Goal: Find specific page/section: Find specific page/section

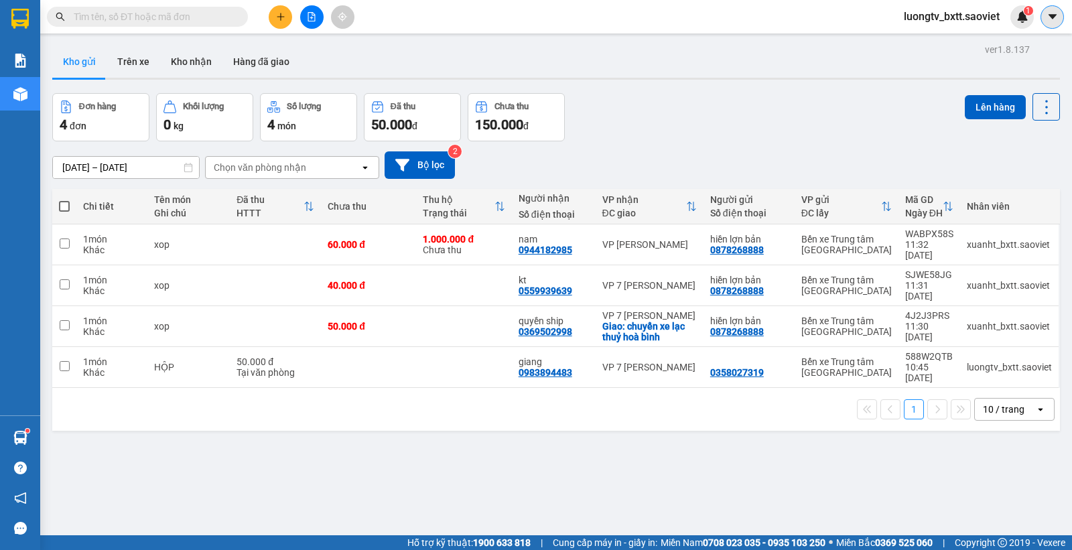
click at [1041, 17] on button at bounding box center [1052, 16] width 23 height 23
click at [963, 14] on span "luongtv_bxtt.saoviet" at bounding box center [951, 16] width 117 height 17
click at [956, 41] on span "Đăng xuất" at bounding box center [957, 41] width 90 height 15
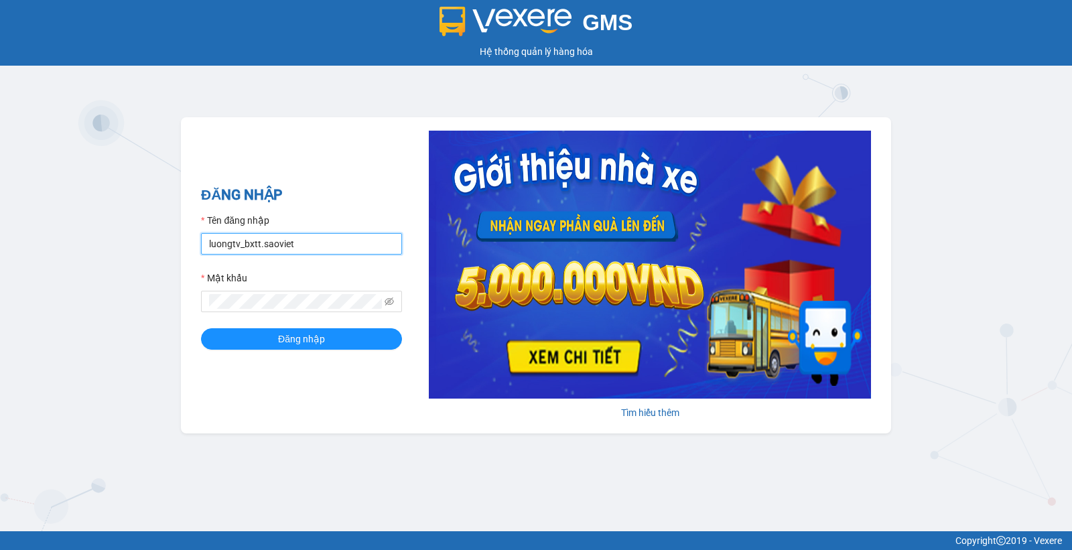
click at [332, 246] on input "luongtv_bxtt.saoviet" at bounding box center [301, 243] width 201 height 21
type input "xuanht_bxtt.saoviet"
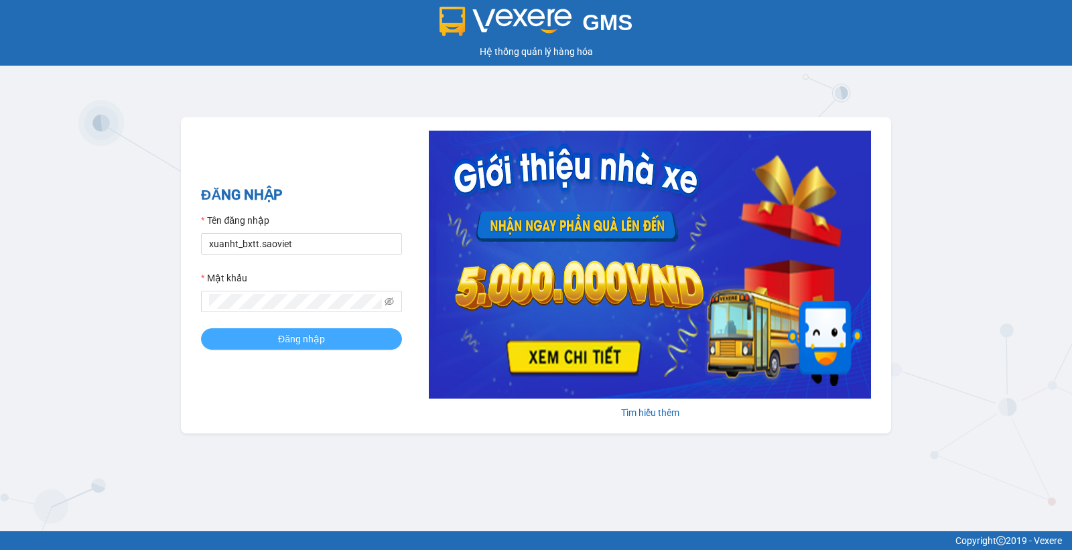
click at [257, 333] on button "Đăng nhập" at bounding box center [301, 338] width 201 height 21
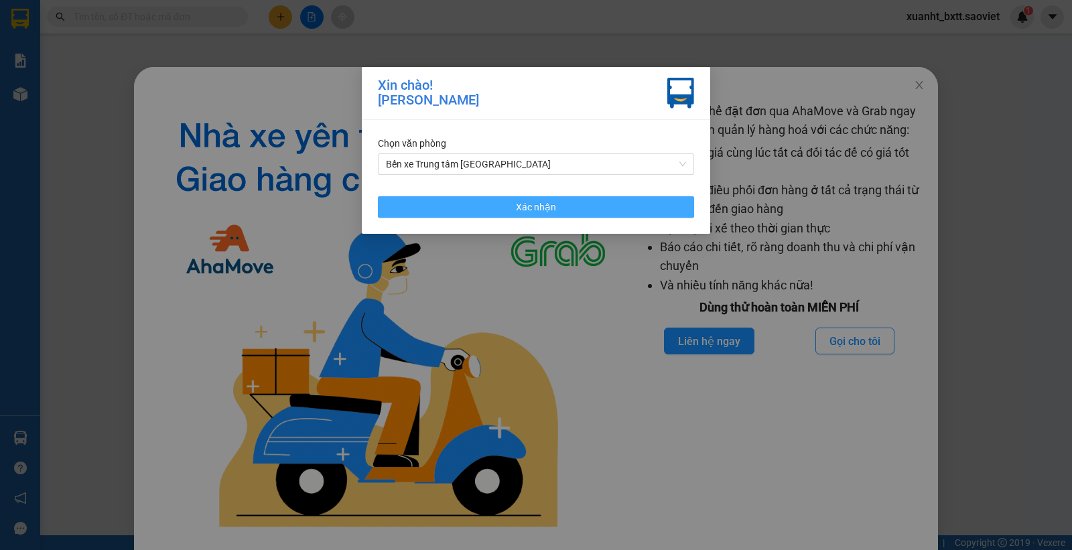
click at [568, 202] on button "Xác nhận" at bounding box center [536, 206] width 316 height 21
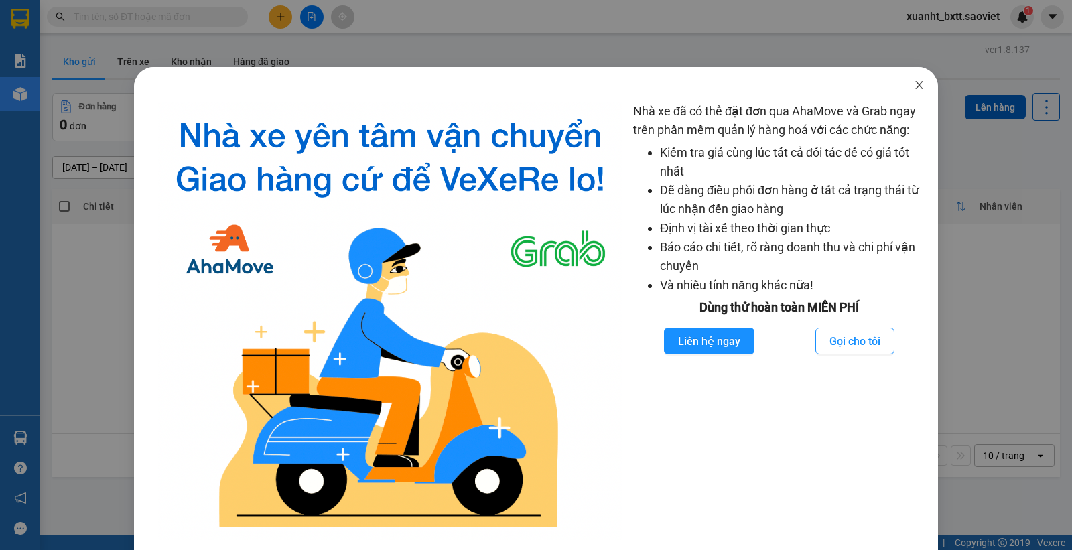
click at [914, 89] on icon "close" at bounding box center [919, 85] width 11 height 11
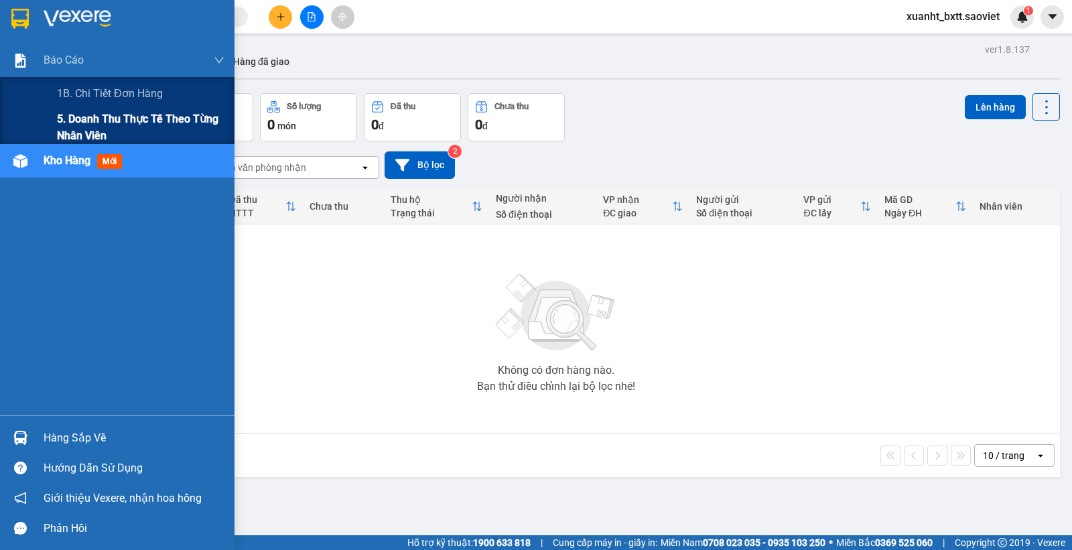
click at [116, 128] on span "5. Doanh thu thực tế theo từng nhân viên" at bounding box center [141, 128] width 168 height 34
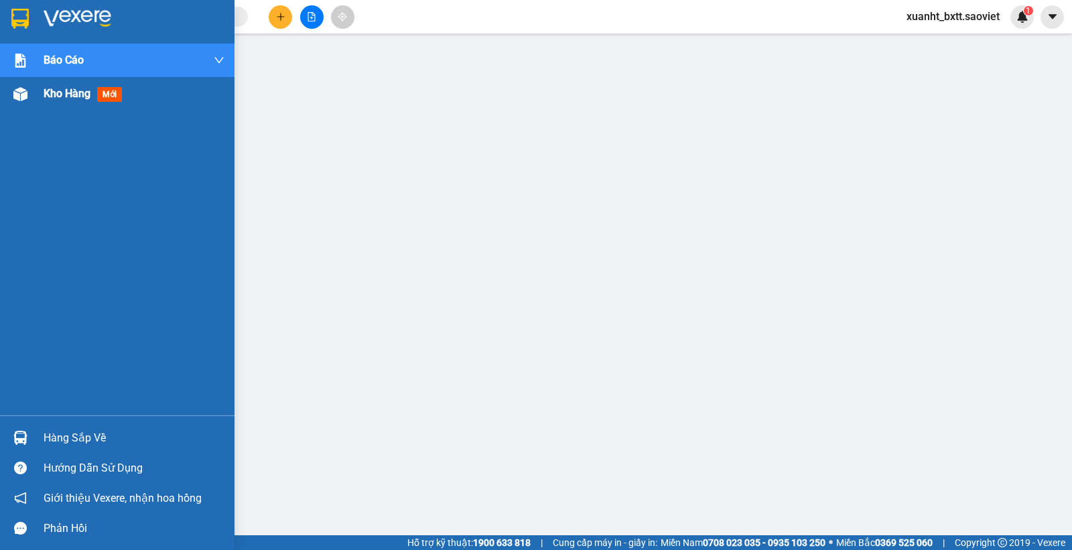
click at [71, 85] on div "Kho hàng mới" at bounding box center [86, 93] width 84 height 17
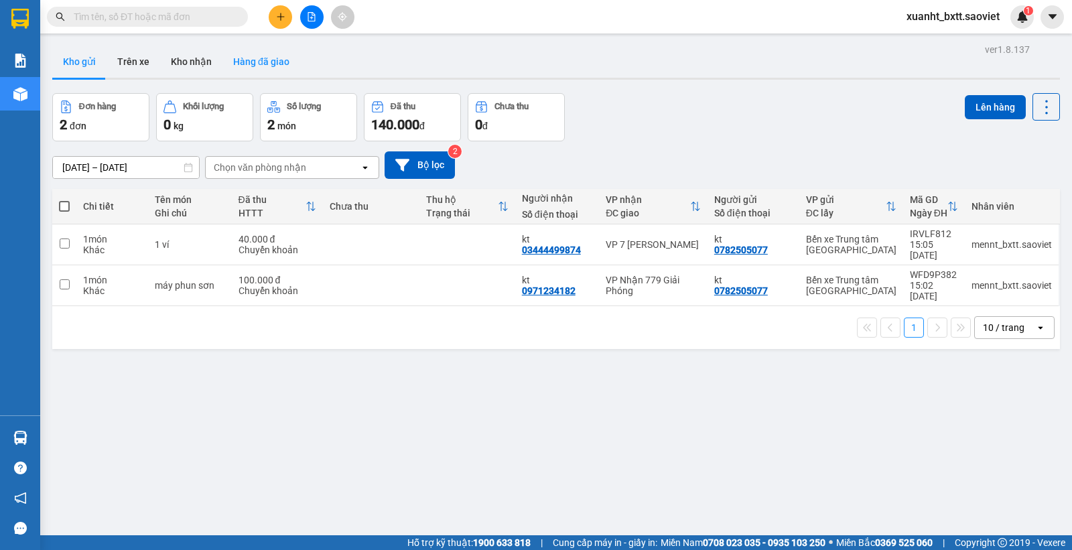
click at [282, 67] on button "Hàng đã giao" at bounding box center [262, 62] width 78 height 32
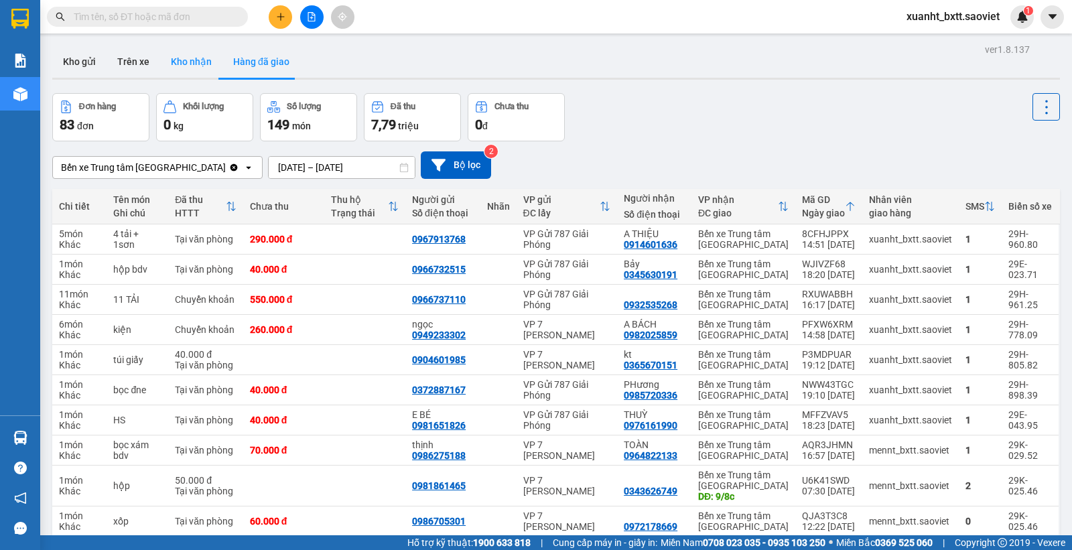
click at [192, 64] on button "Kho nhận" at bounding box center [191, 62] width 62 height 32
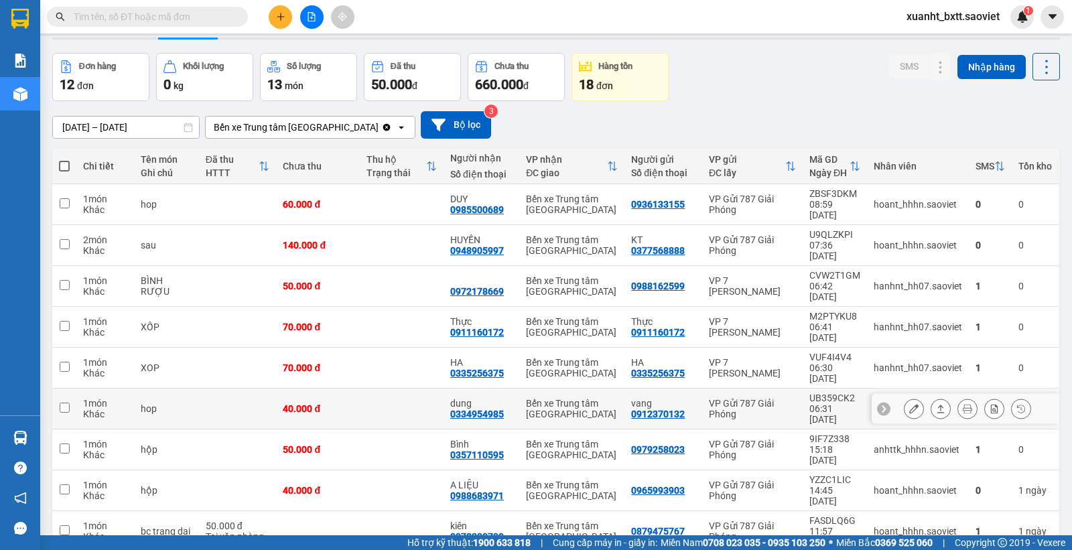
scroll to position [62, 0]
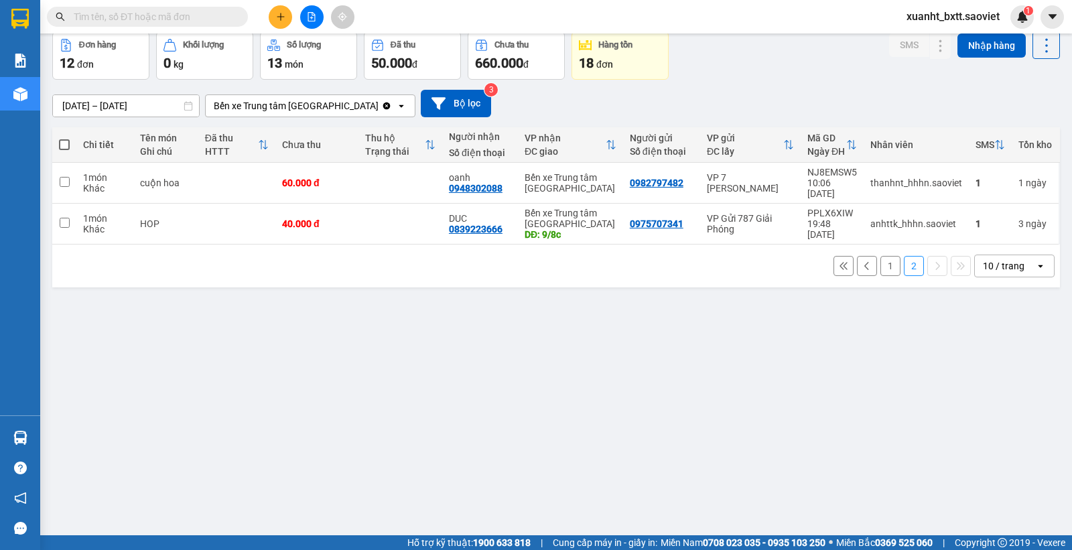
click at [881, 261] on button "1" at bounding box center [891, 266] width 20 height 20
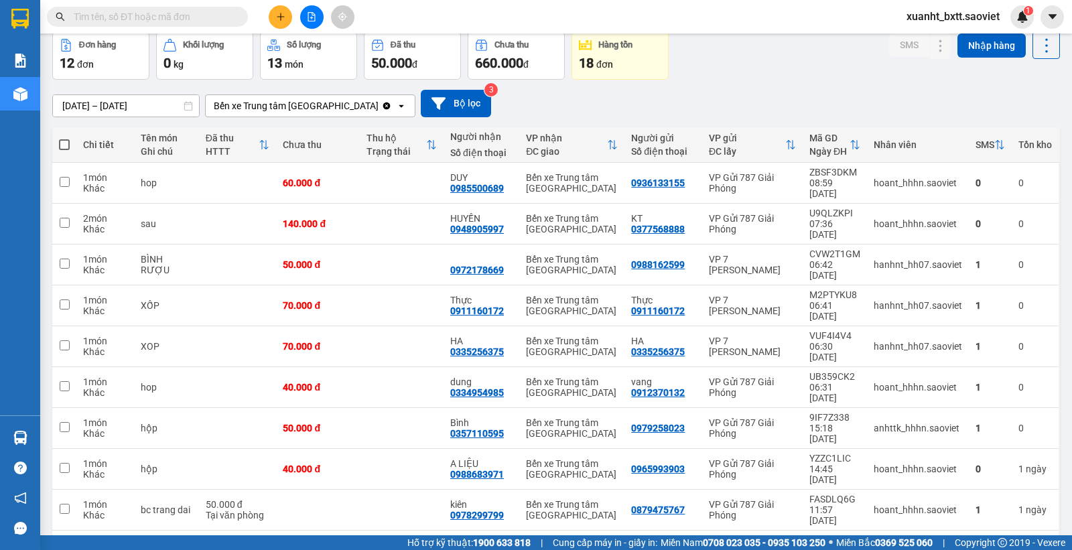
click at [131, 98] on input "[DATE] – [DATE]" at bounding box center [126, 105] width 146 height 21
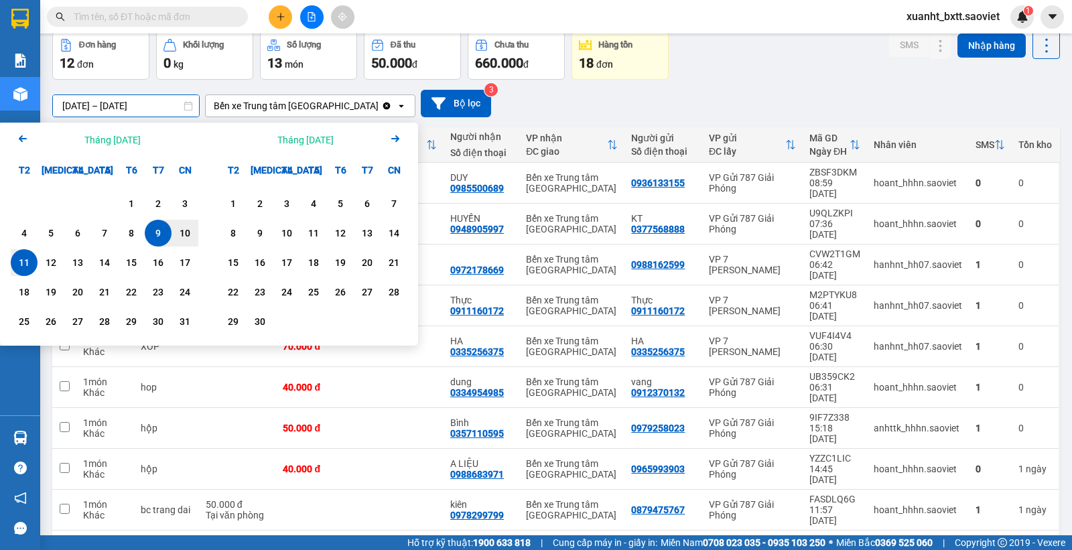
click at [159, 229] on div "9" at bounding box center [158, 233] width 19 height 16
click at [20, 259] on div "11" at bounding box center [24, 263] width 19 height 16
type input "[DATE] – [DATE]"
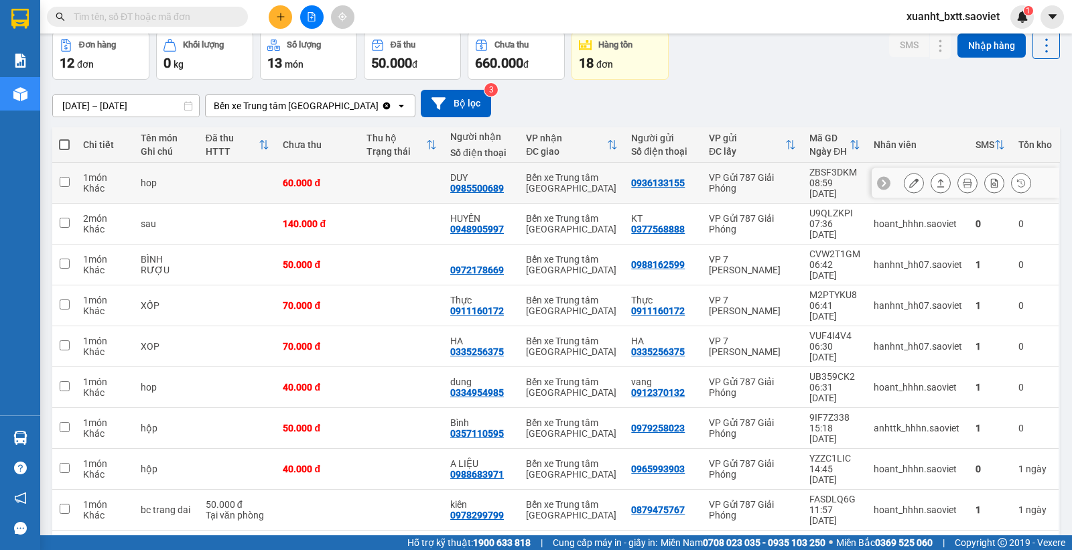
scroll to position [0, 0]
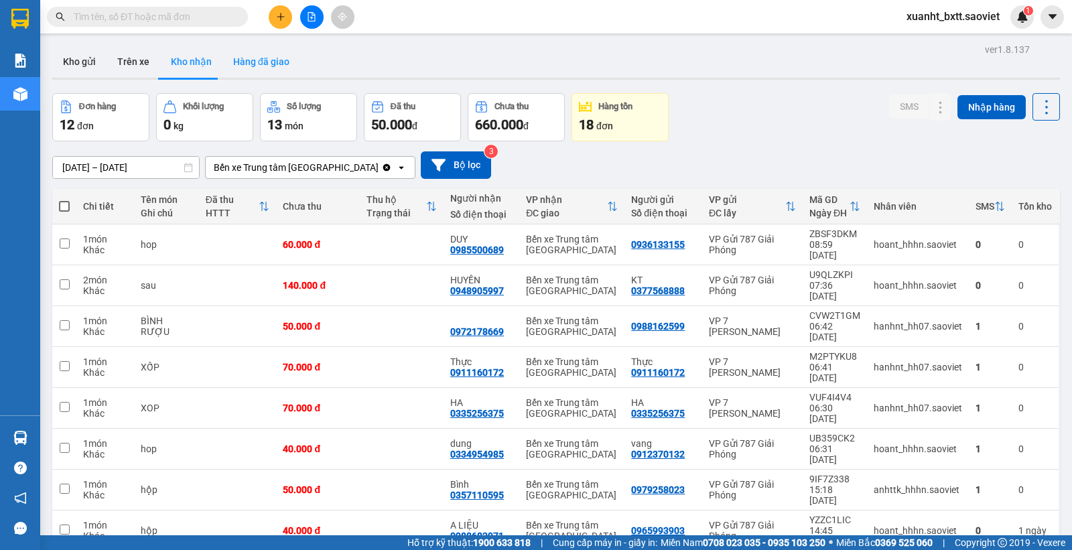
click at [260, 54] on button "Hàng đã giao" at bounding box center [262, 62] width 78 height 32
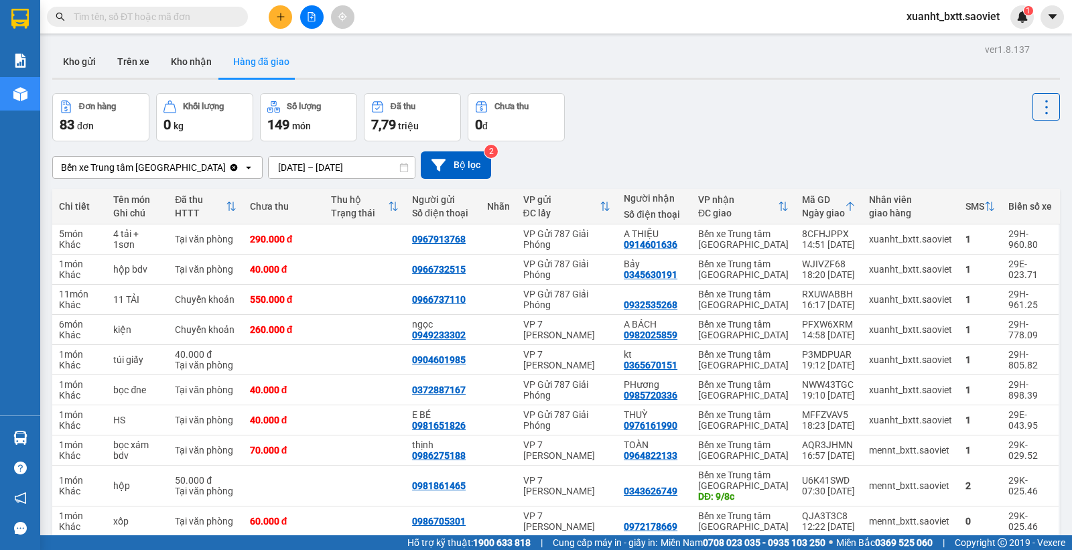
click at [229, 61] on button "Hàng đã giao" at bounding box center [262, 62] width 78 height 32
click at [195, 55] on button "Kho nhận" at bounding box center [191, 62] width 62 height 32
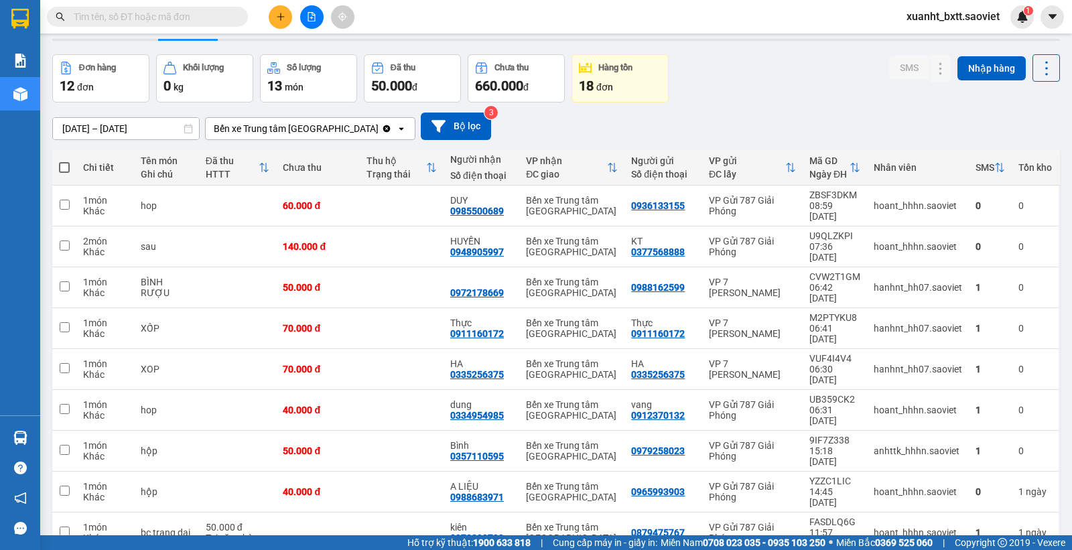
scroll to position [62, 0]
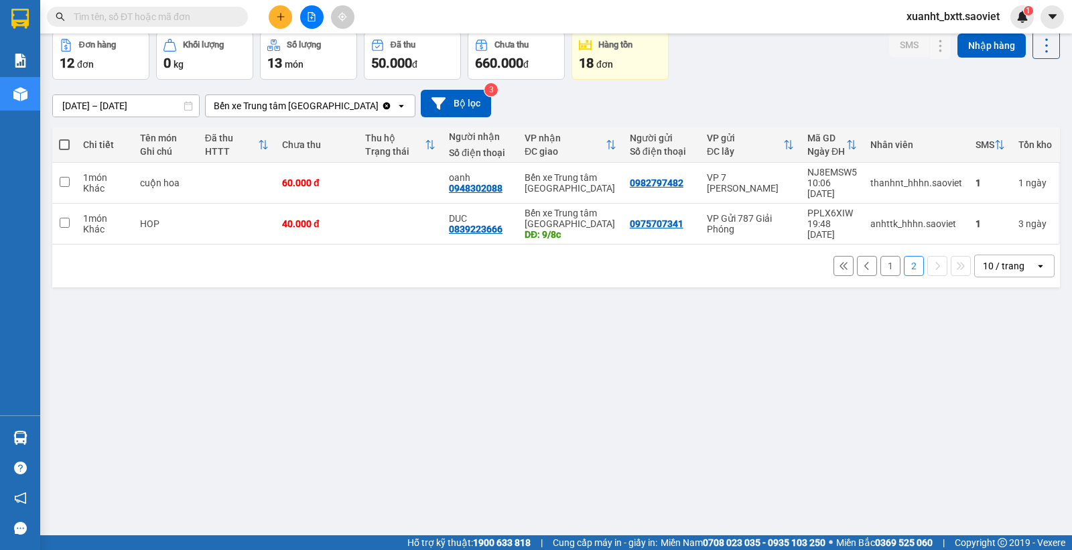
click at [128, 104] on input "[DATE] – [DATE]" at bounding box center [126, 105] width 146 height 21
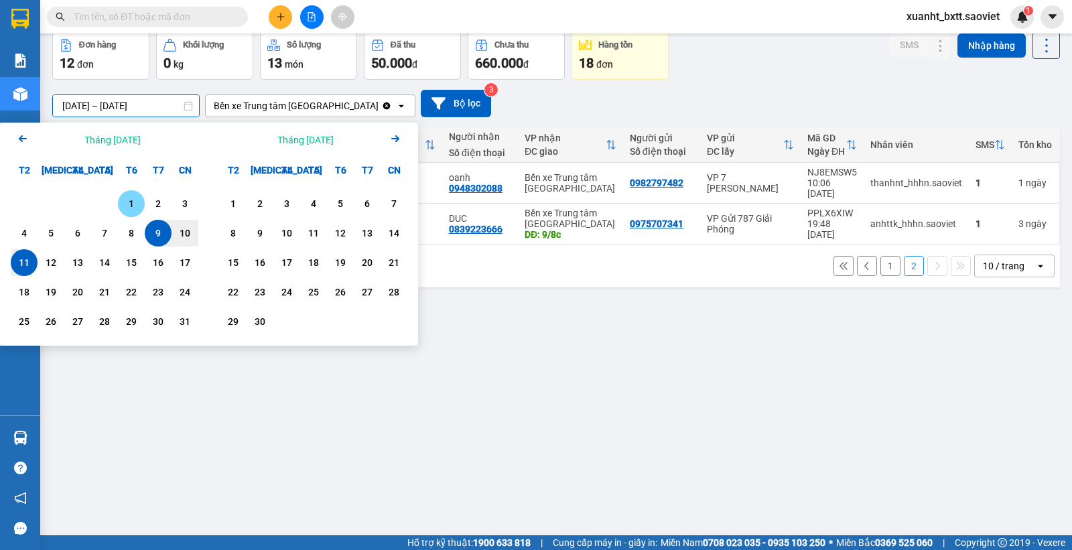
click at [128, 200] on div "1" at bounding box center [131, 204] width 19 height 16
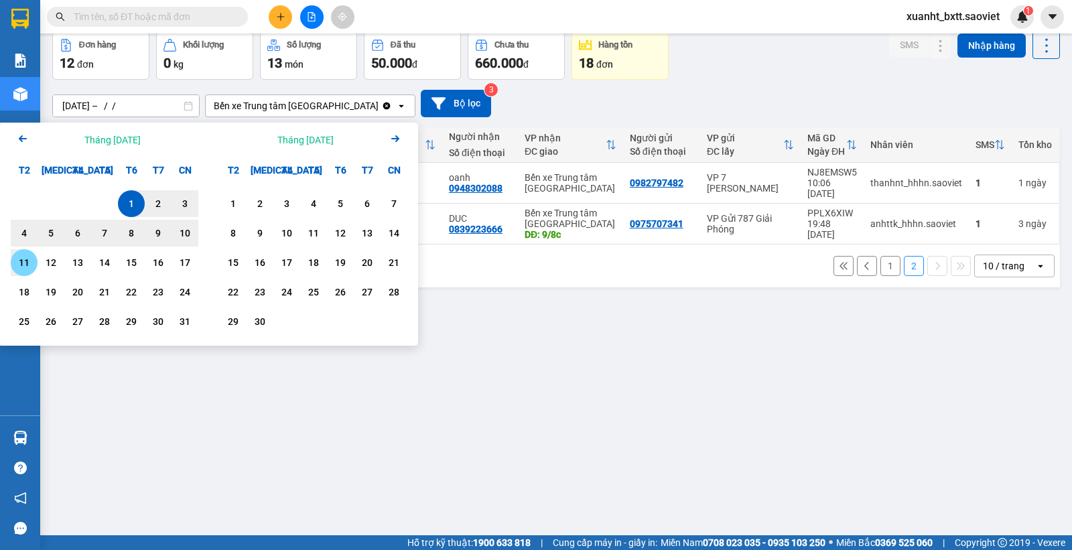
click at [22, 258] on div "11" at bounding box center [24, 263] width 19 height 16
type input "01/08/2025 – 11/08/2025"
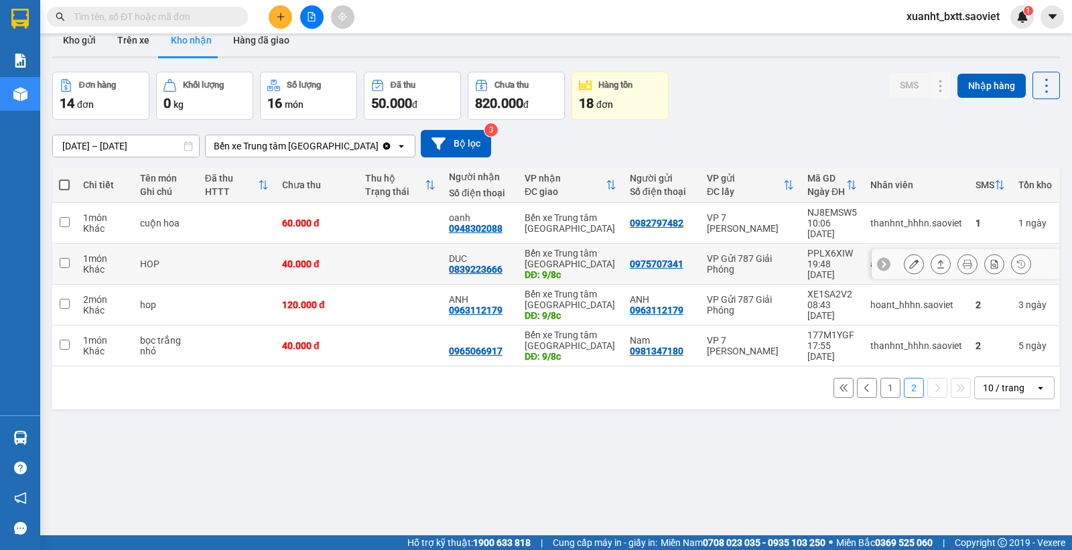
scroll to position [0, 0]
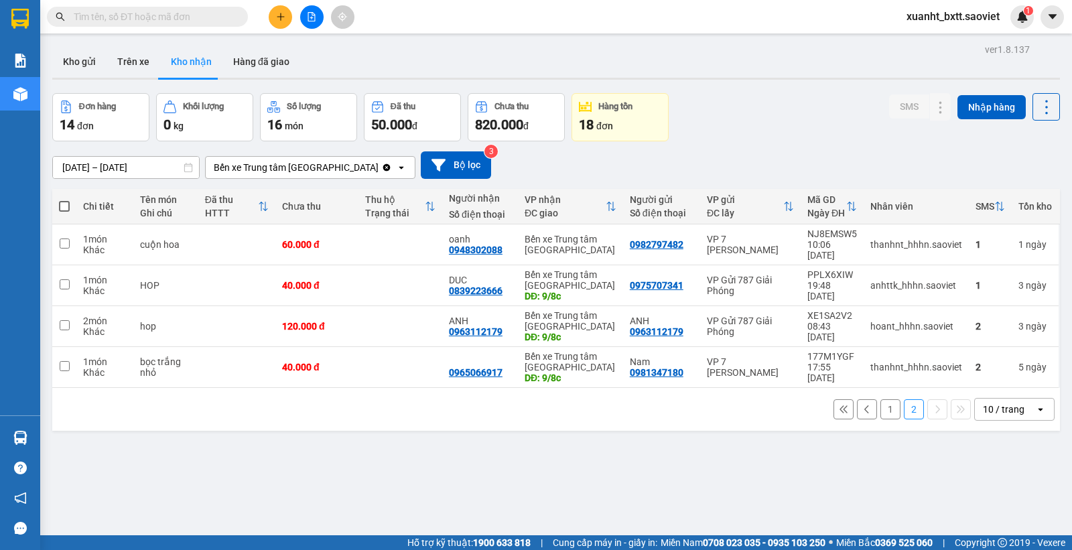
click at [881, 399] on button "1" at bounding box center [891, 409] width 20 height 20
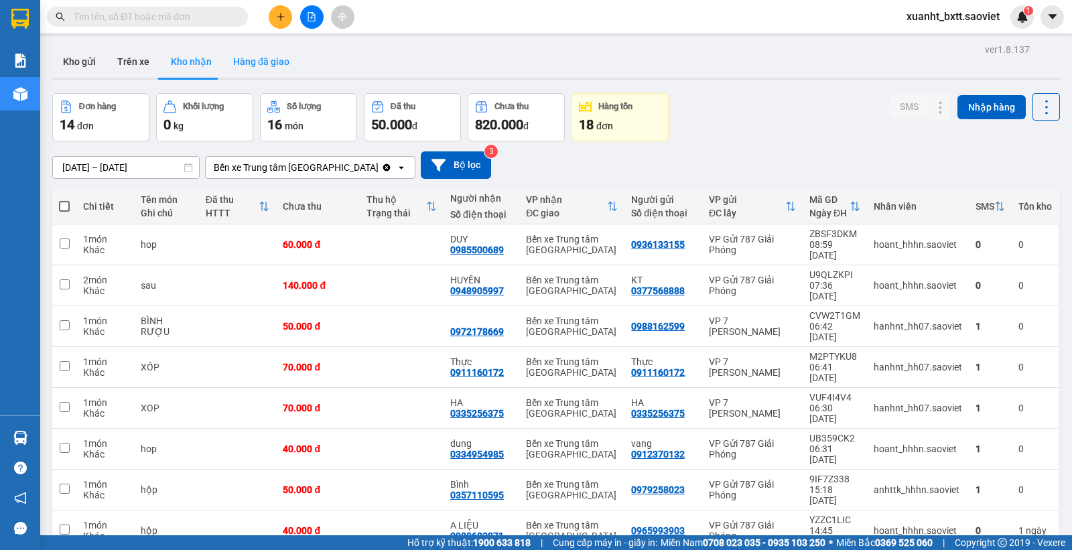
click at [265, 70] on button "Hàng đã giao" at bounding box center [262, 62] width 78 height 32
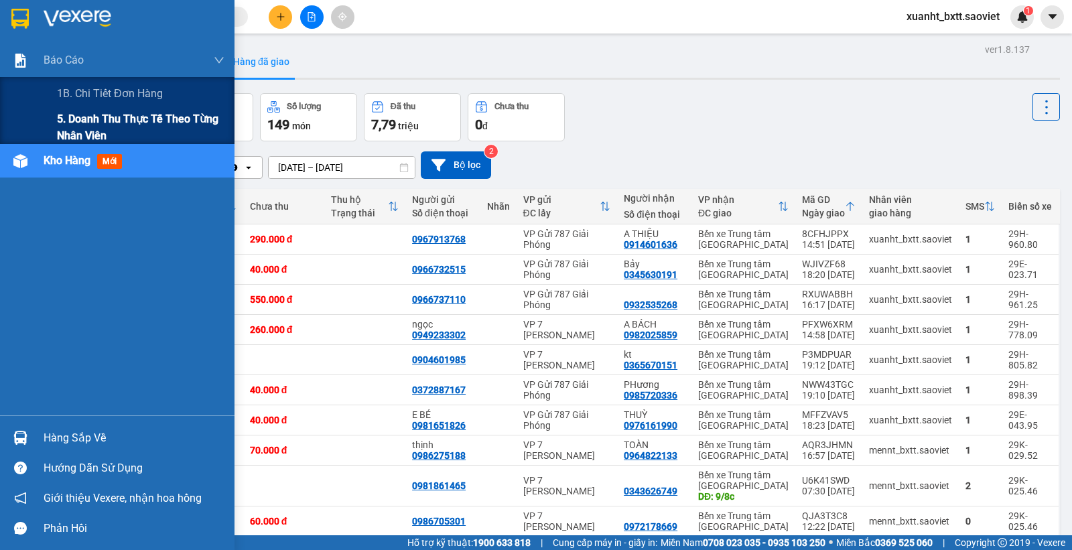
click at [46, 131] on div "5. Doanh thu thực tế theo từng nhân viên" at bounding box center [117, 128] width 235 height 34
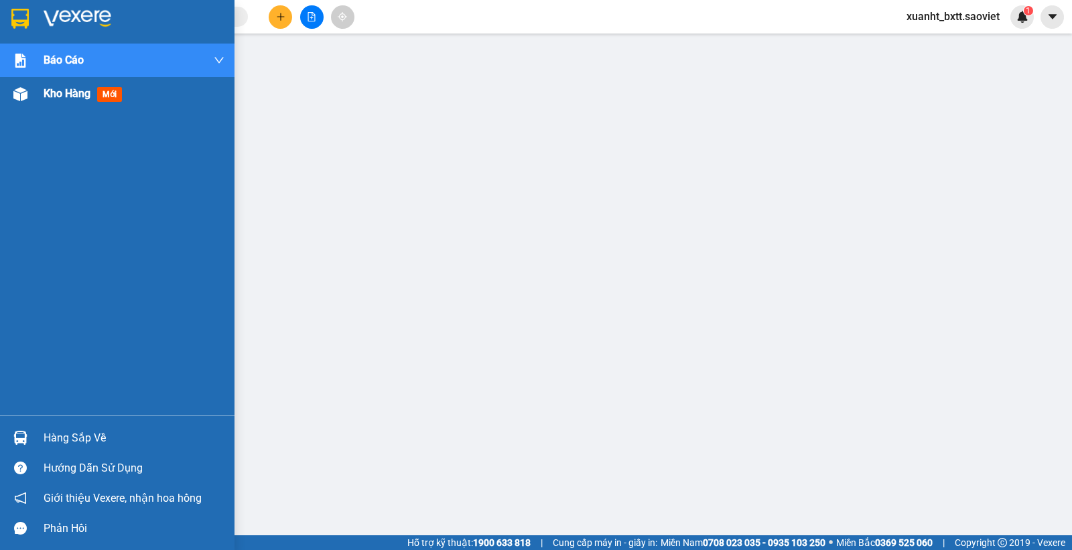
click at [59, 98] on span "Kho hàng" at bounding box center [67, 93] width 47 height 13
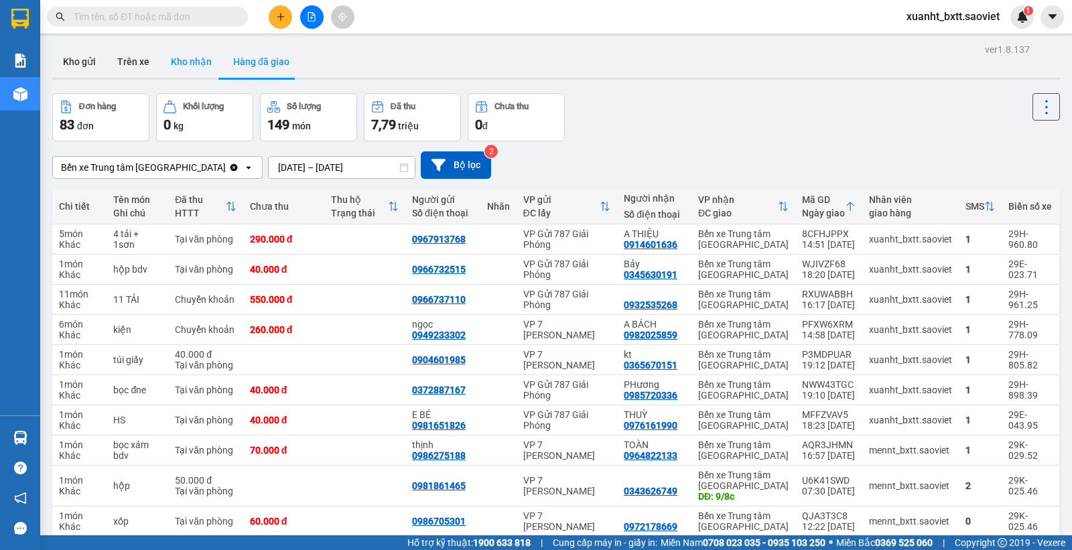
click at [188, 57] on button "Kho nhận" at bounding box center [191, 62] width 62 height 32
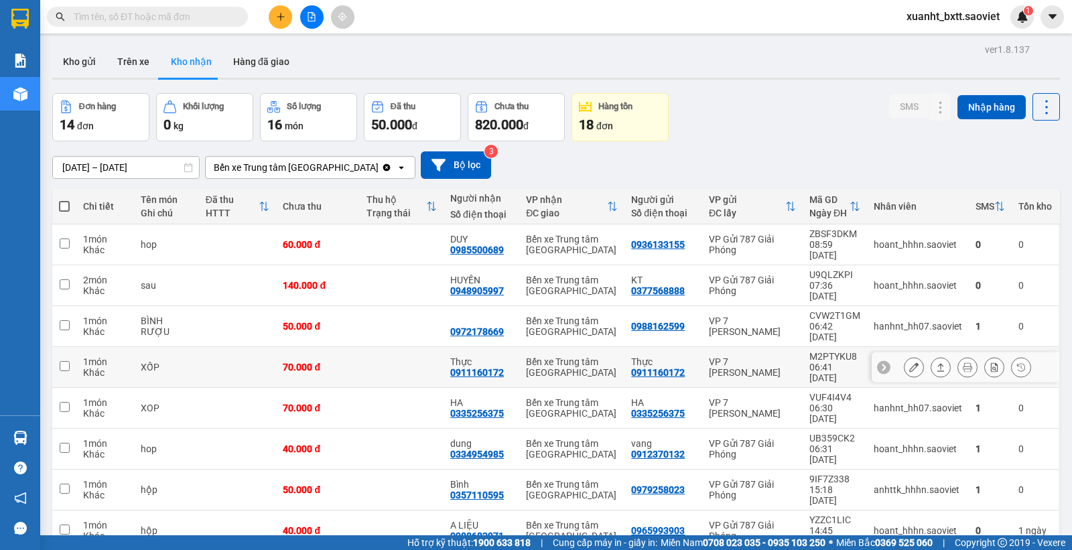
scroll to position [62, 0]
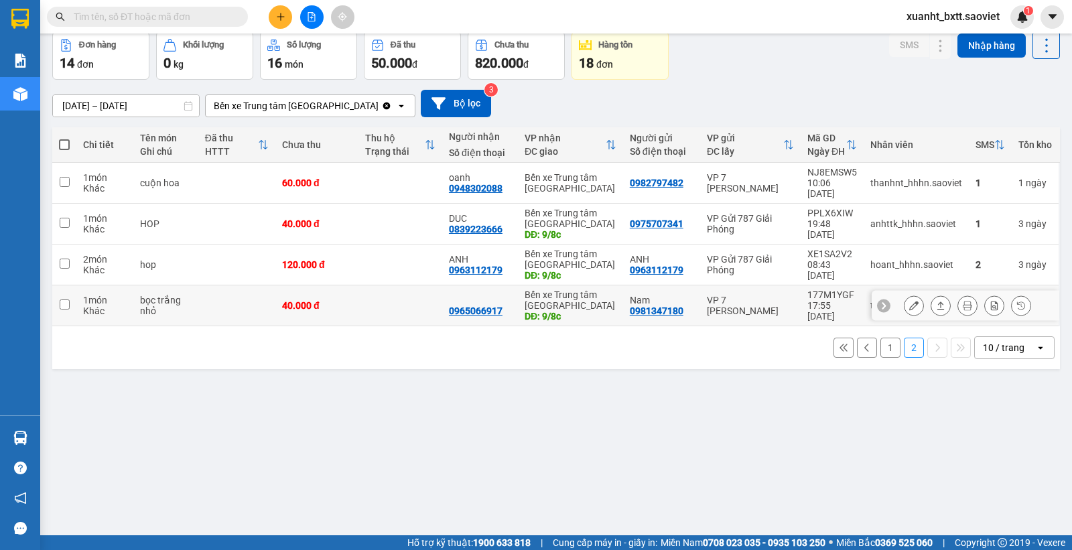
scroll to position [0, 0]
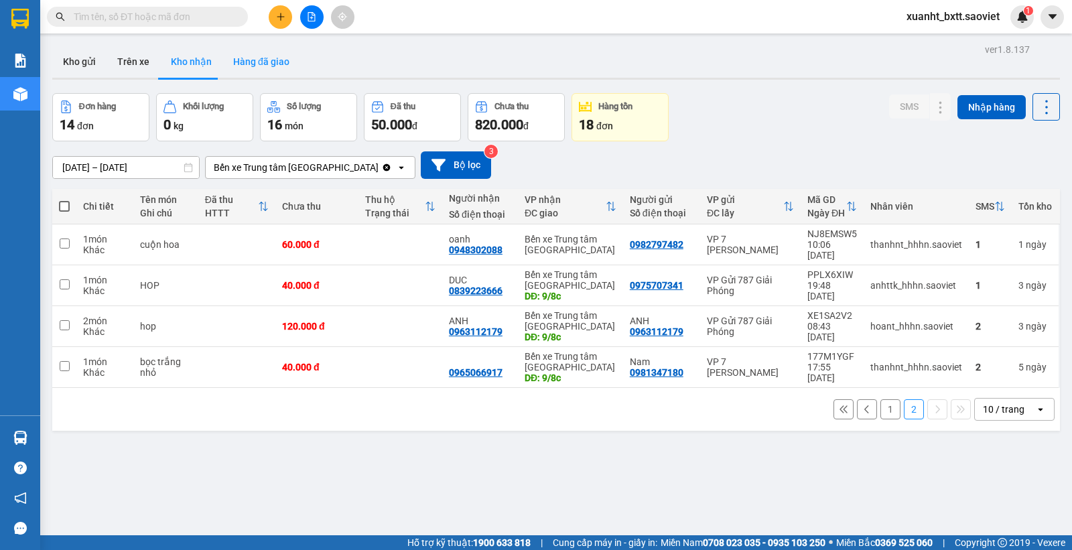
click at [262, 62] on button "Hàng đã giao" at bounding box center [262, 62] width 78 height 32
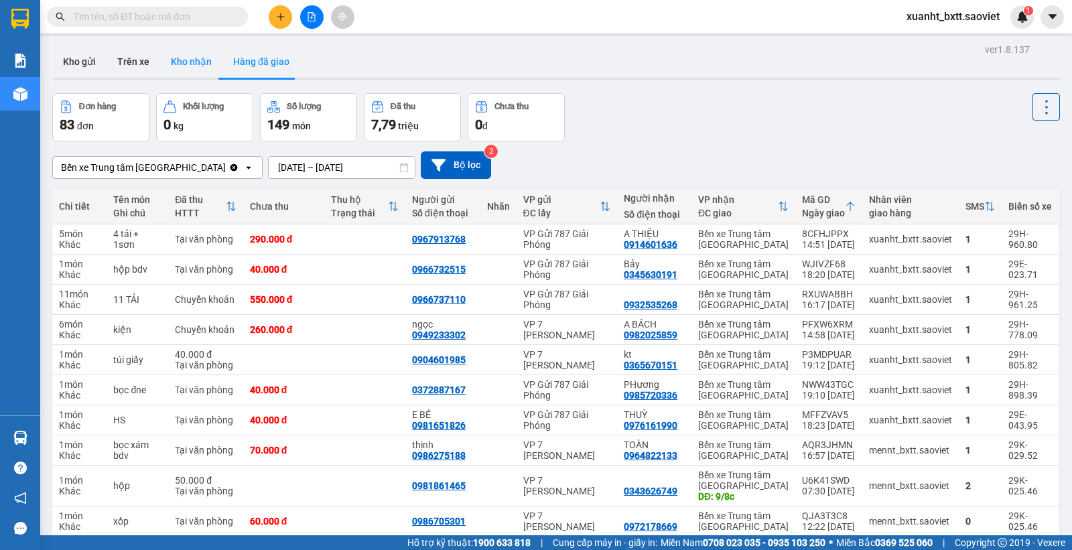
click at [192, 57] on button "Kho nhận" at bounding box center [191, 62] width 62 height 32
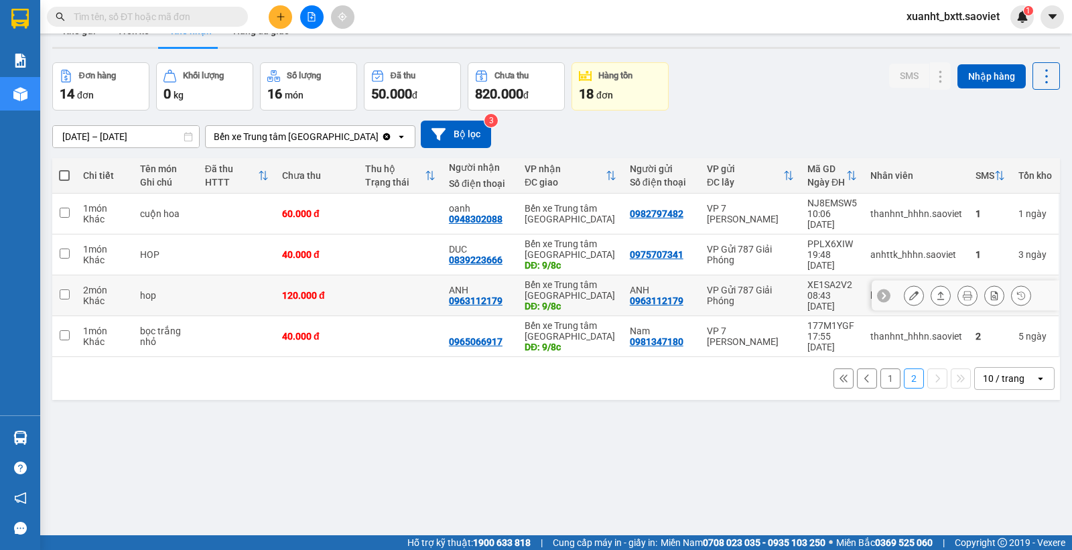
scroll to position [62, 0]
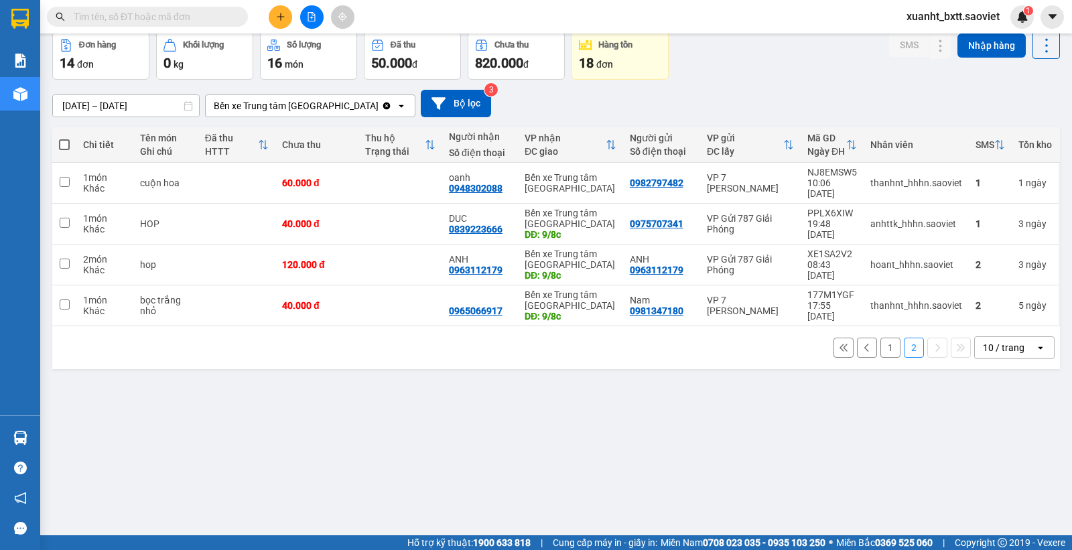
click at [881, 338] on button "1" at bounding box center [891, 348] width 20 height 20
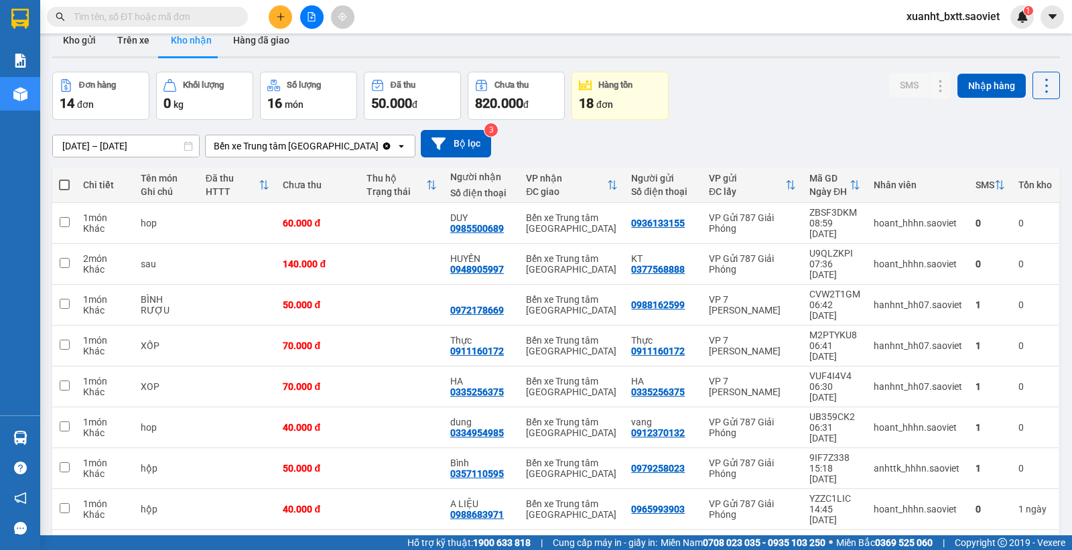
scroll to position [0, 0]
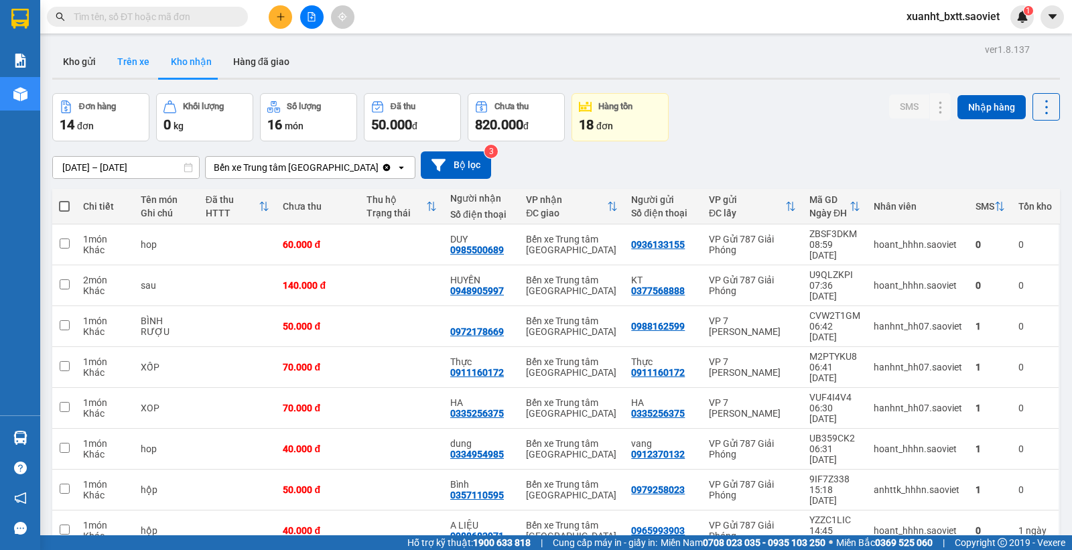
click at [118, 54] on button "Trên xe" at bounding box center [134, 62] width 54 height 32
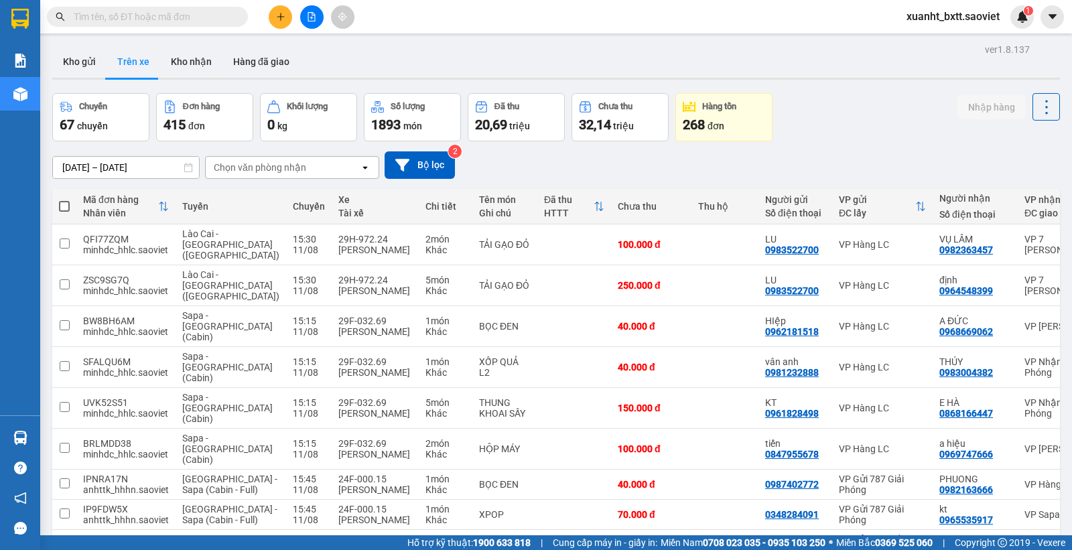
click at [237, 158] on div "Chọn văn phòng nhận" at bounding box center [283, 167] width 154 height 21
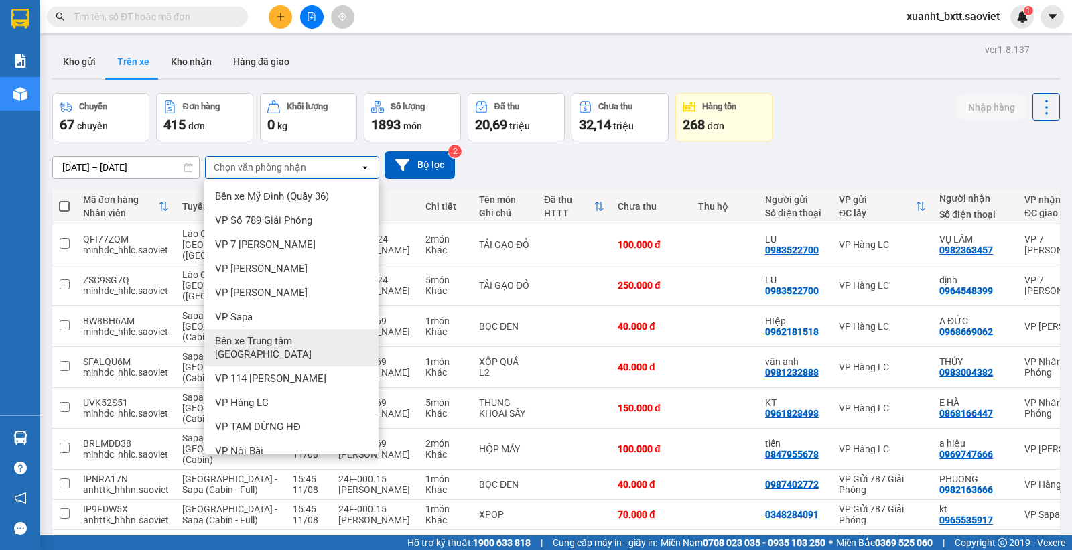
click at [294, 340] on span "Bến xe Trung tâm [GEOGRAPHIC_DATA]" at bounding box center [294, 347] width 158 height 27
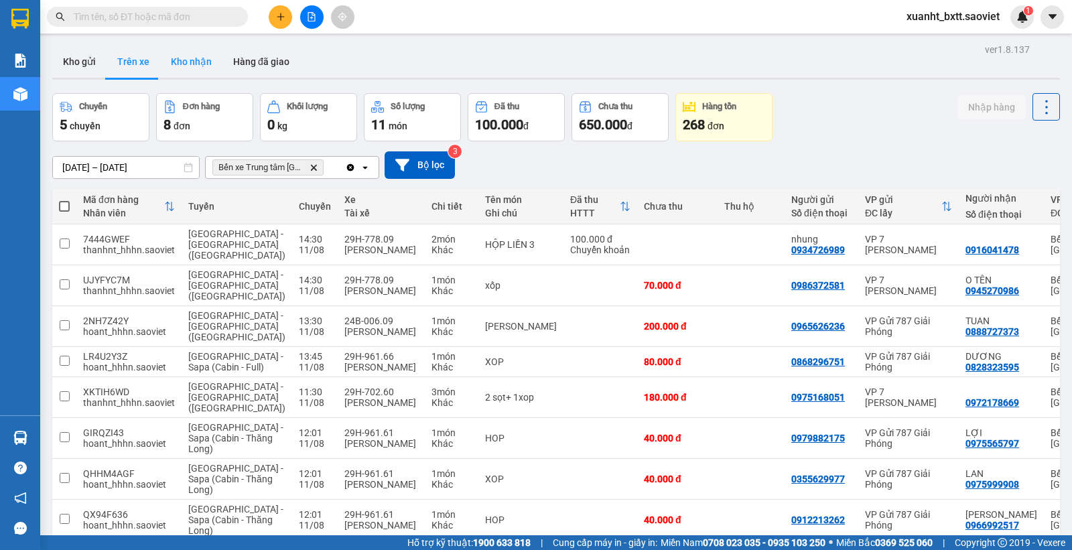
click at [208, 68] on button "Kho nhận" at bounding box center [191, 62] width 62 height 32
type input "01/08/2025 – 11/08/2025"
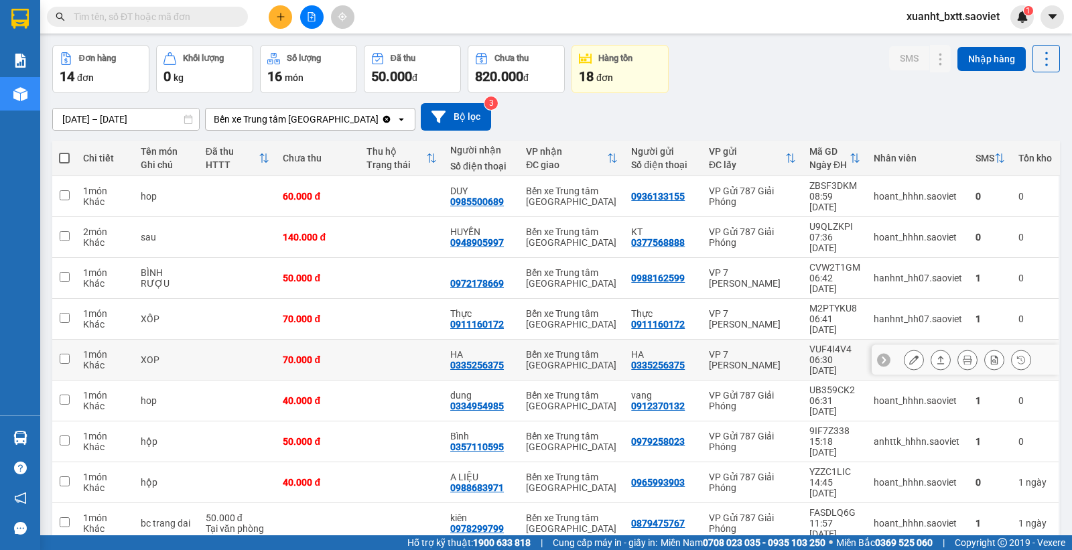
scroll to position [62, 0]
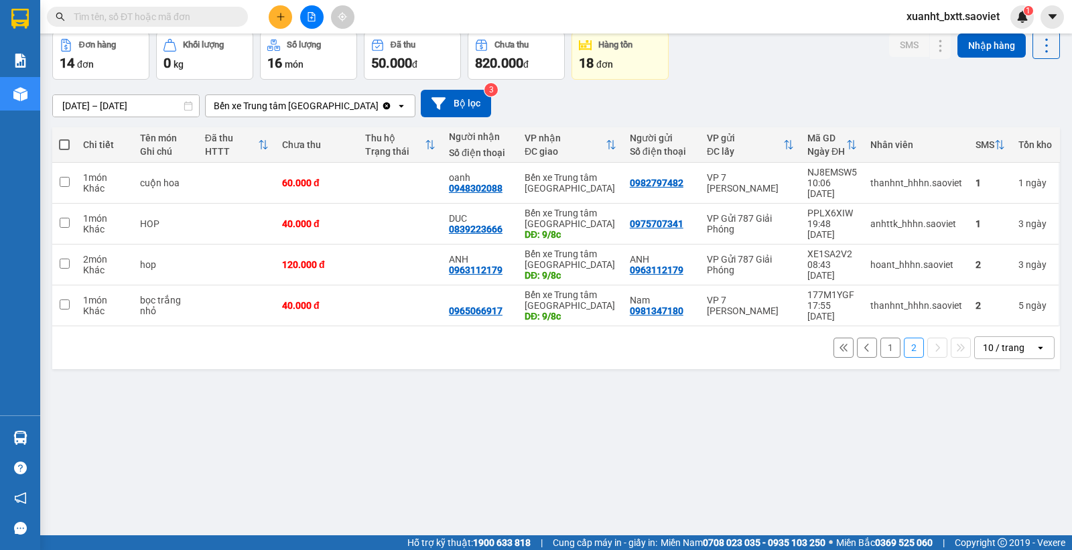
click at [881, 343] on button "1" at bounding box center [891, 348] width 20 height 20
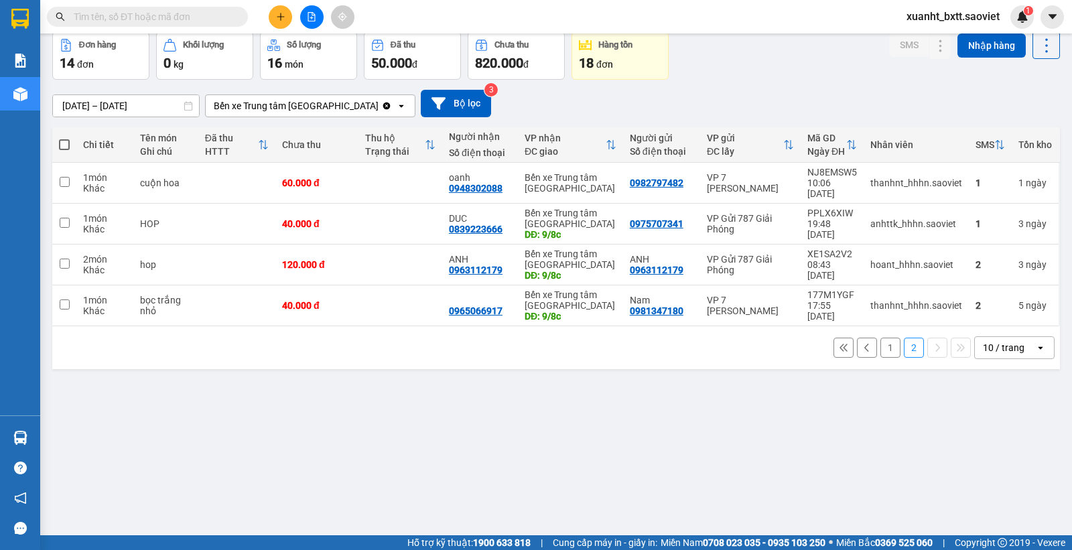
click at [881, 338] on button "1" at bounding box center [891, 348] width 20 height 20
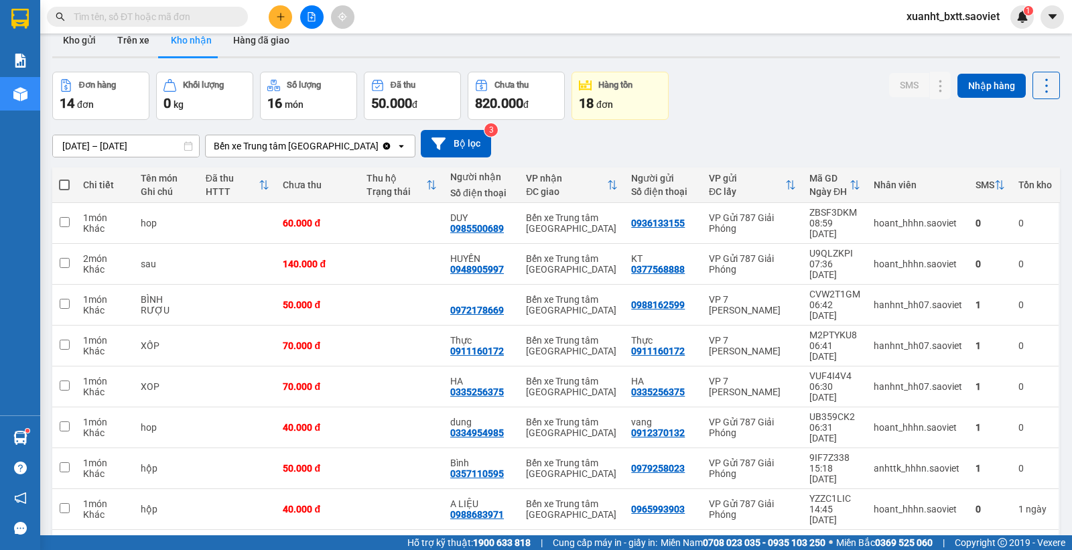
scroll to position [0, 0]
